Goal: Transaction & Acquisition: Purchase product/service

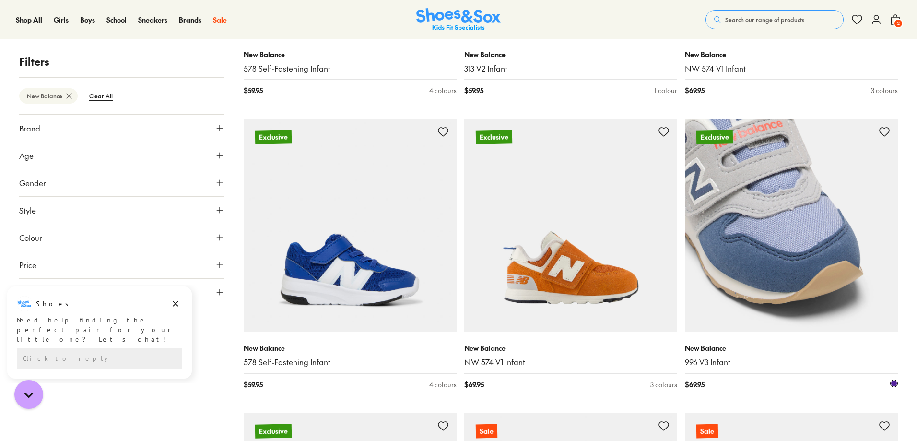
scroll to position [1247, 0]
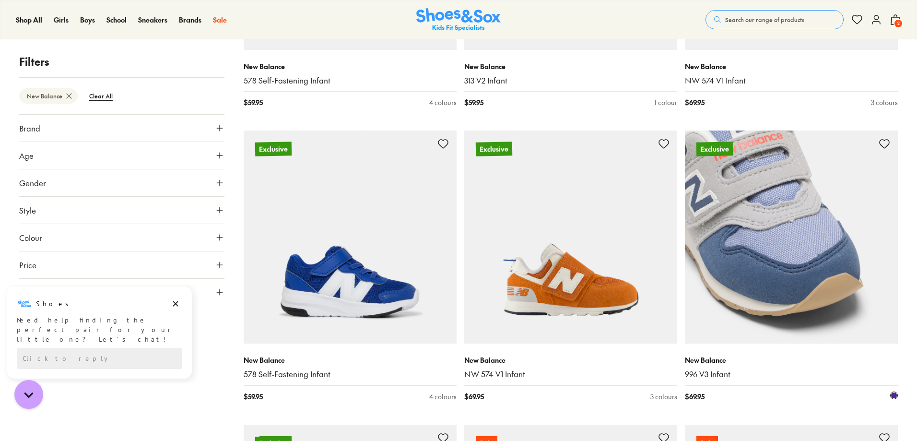
click at [796, 235] on img at bounding box center [791, 236] width 213 height 213
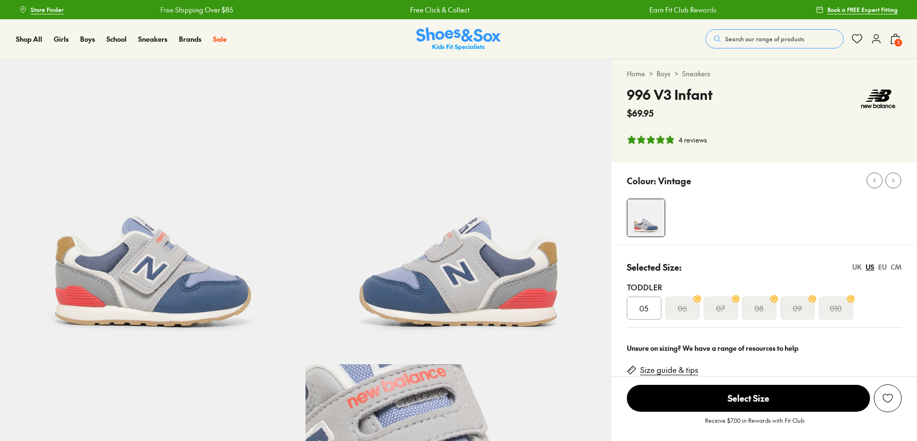
select select "*"
click at [897, 268] on div "CM" at bounding box center [895, 267] width 11 height 10
click at [802, 307] on s "15.5" at bounding box center [797, 308] width 13 height 12
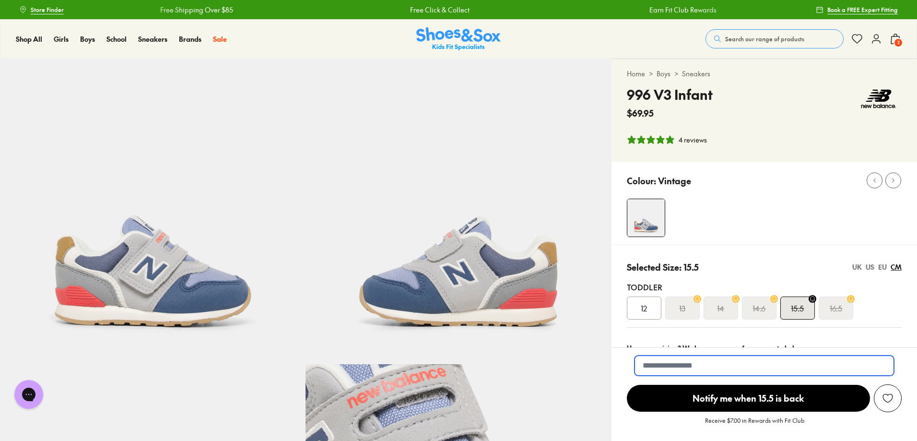
click at [748, 363] on input "email" at bounding box center [763, 365] width 259 height 20
type input "**********"
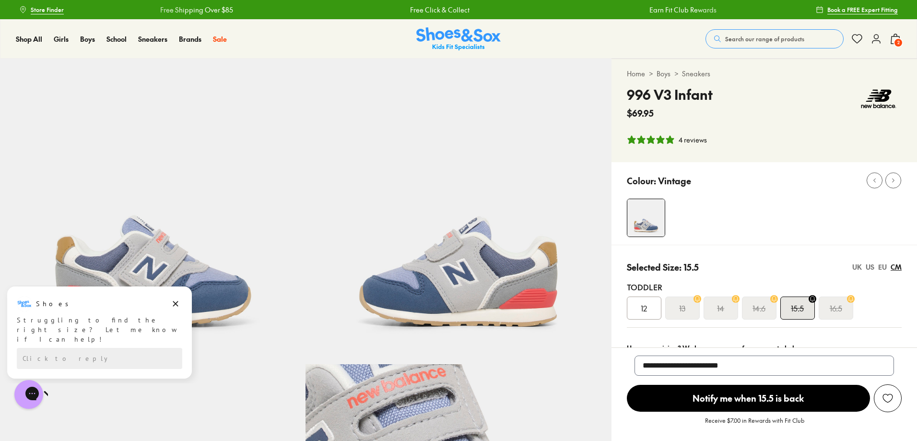
click at [797, 397] on span "Notify me when 15.5 is back" at bounding box center [748, 398] width 243 height 27
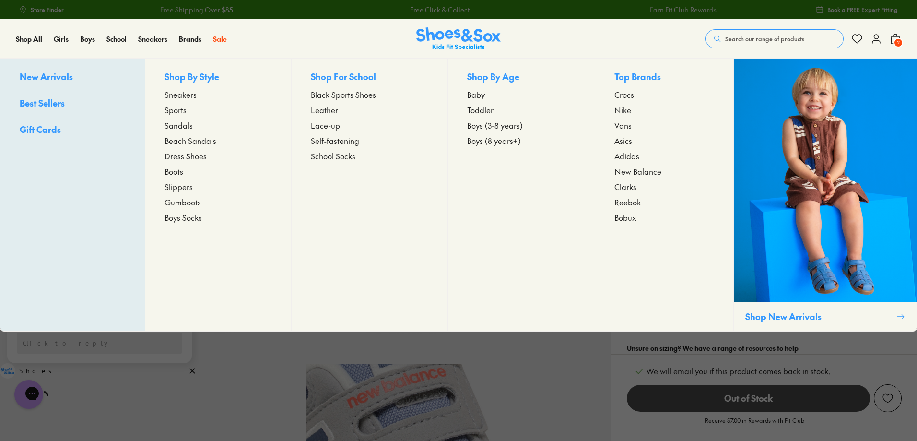
click at [487, 110] on span "Toddler" at bounding box center [480, 110] width 26 height 12
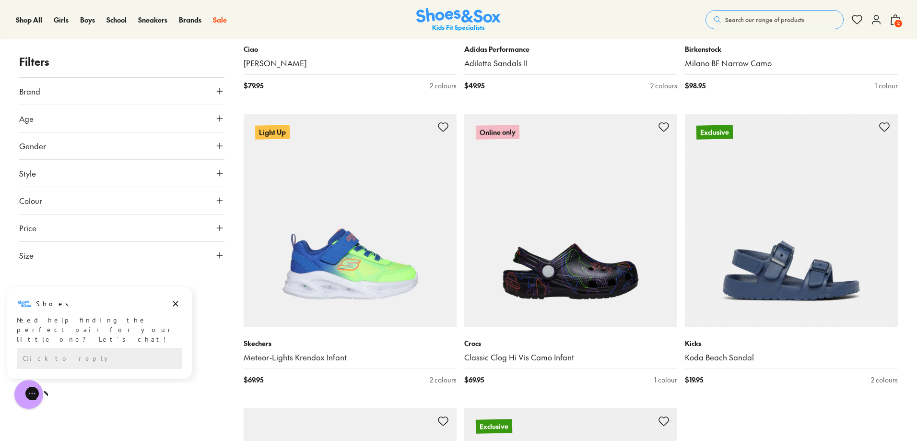
scroll to position [2745, 0]
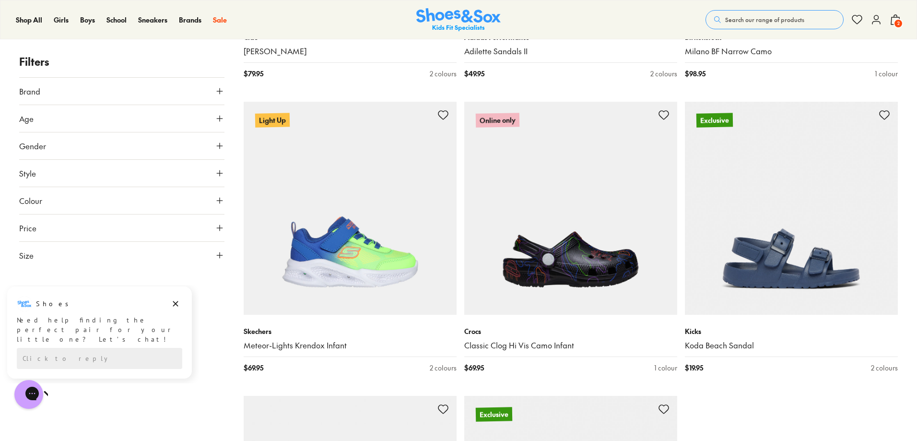
click at [219, 92] on icon at bounding box center [220, 91] width 10 height 10
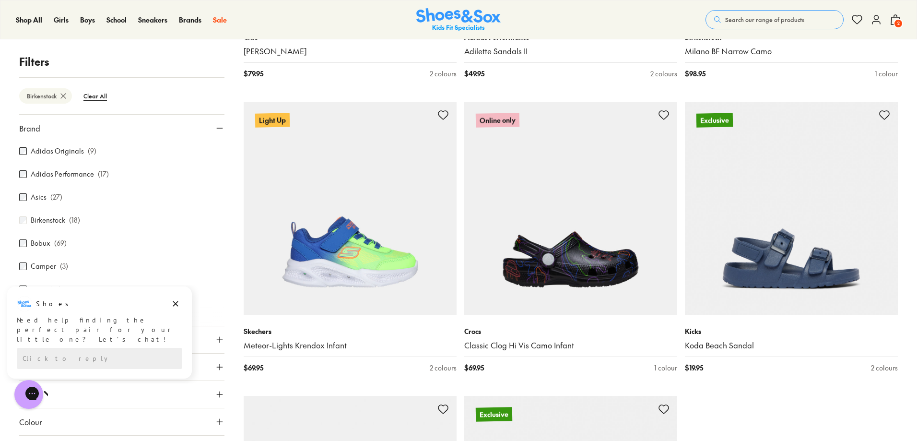
scroll to position [3, 0]
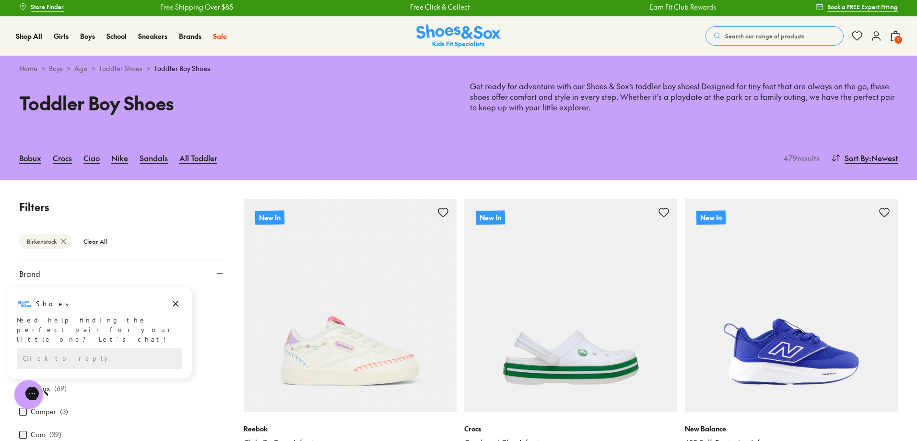
type input "***"
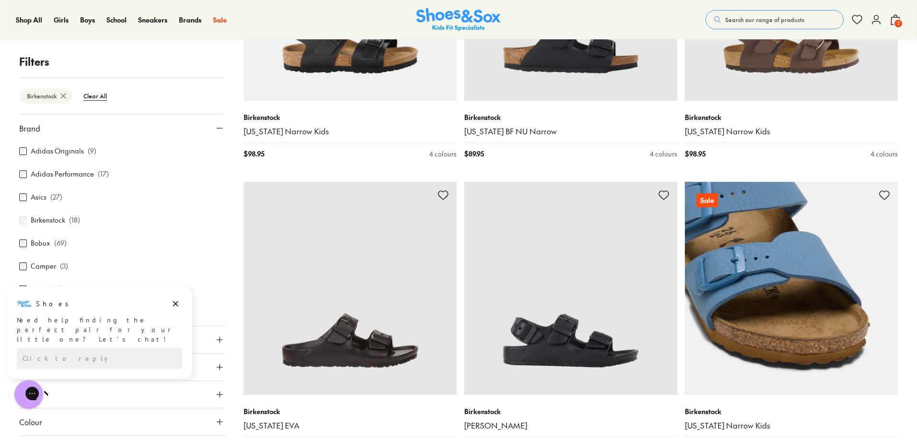
scroll to position [1321, 0]
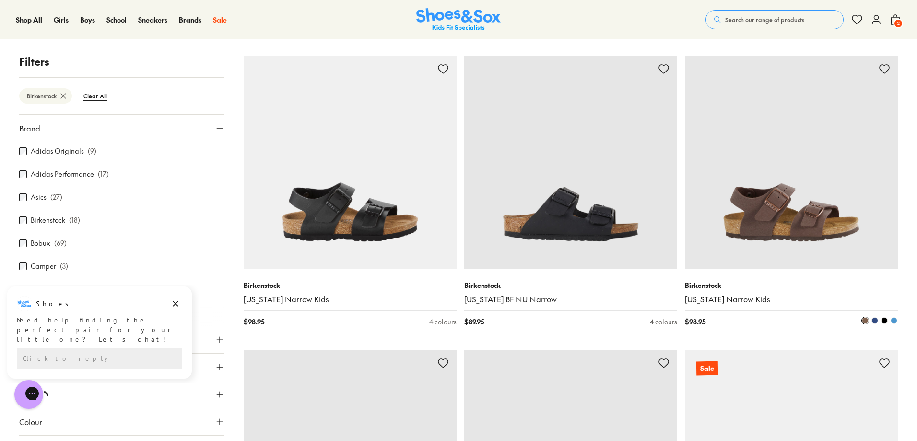
click at [794, 193] on img at bounding box center [791, 162] width 213 height 213
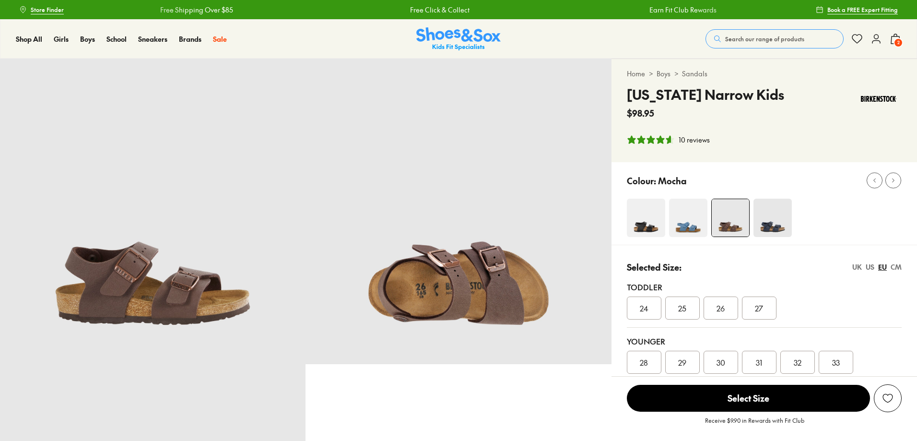
select select "*"
click at [897, 267] on div "CM" at bounding box center [895, 267] width 11 height 10
click at [650, 308] on div "15" at bounding box center [644, 307] width 35 height 23
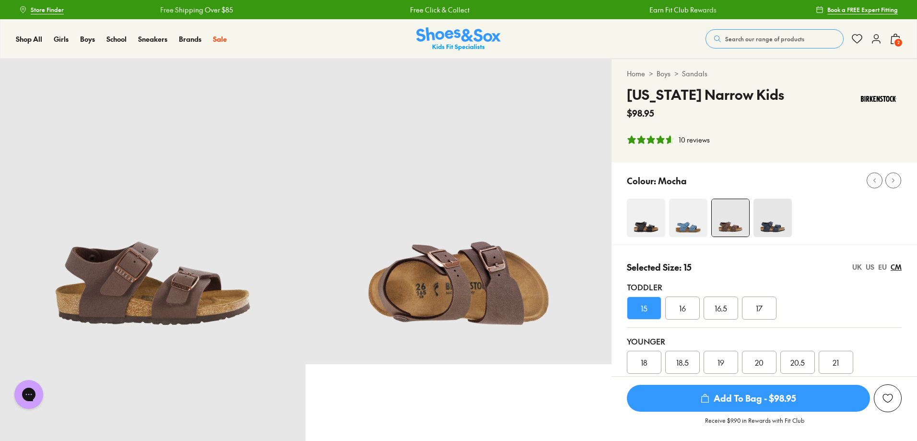
click at [760, 402] on span "Add To Bag - $98.95" at bounding box center [748, 398] width 243 height 27
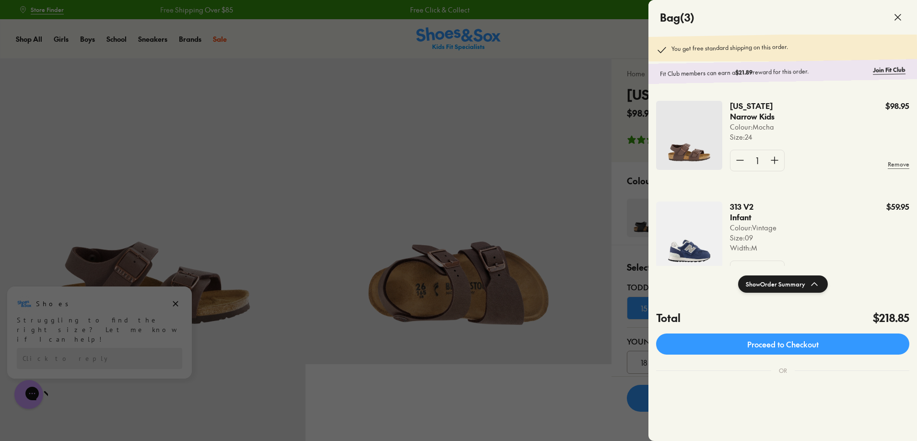
click at [625, 30] on div at bounding box center [458, 220] width 917 height 441
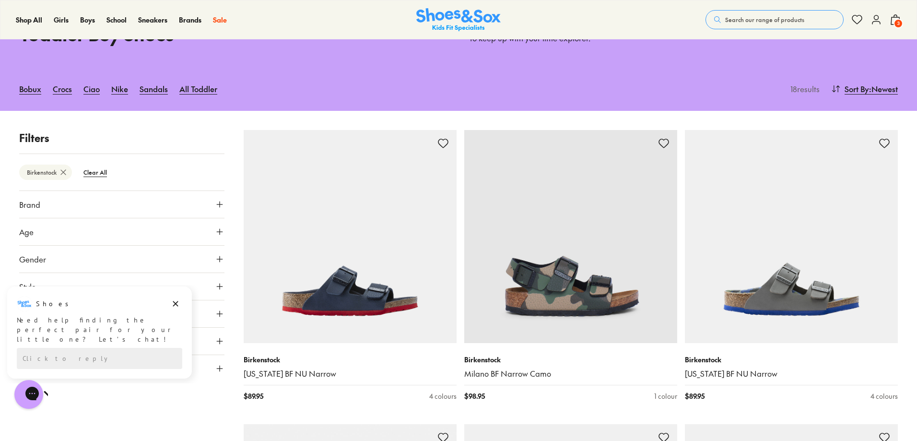
scroll to position [60, 0]
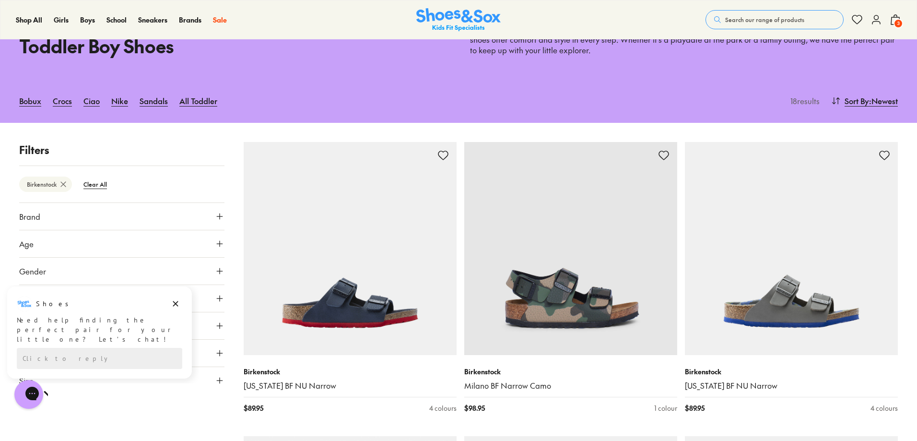
click at [895, 19] on span "3" at bounding box center [898, 24] width 10 height 10
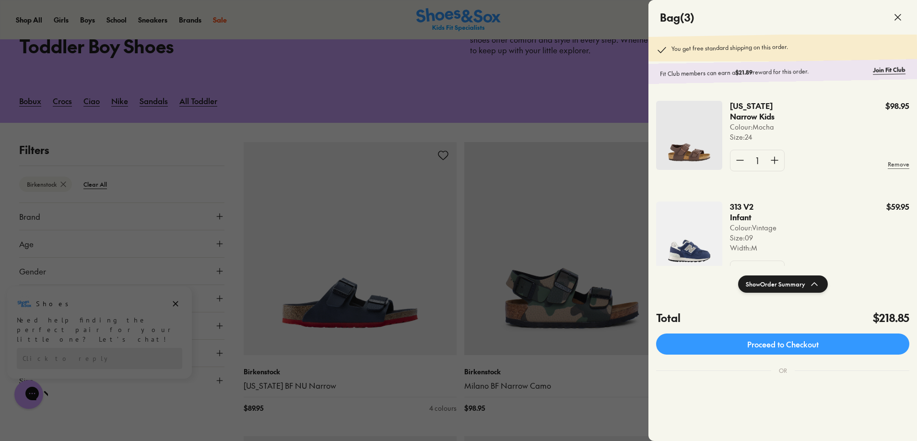
scroll to position [0, 0]
